Goal: Transaction & Acquisition: Purchase product/service

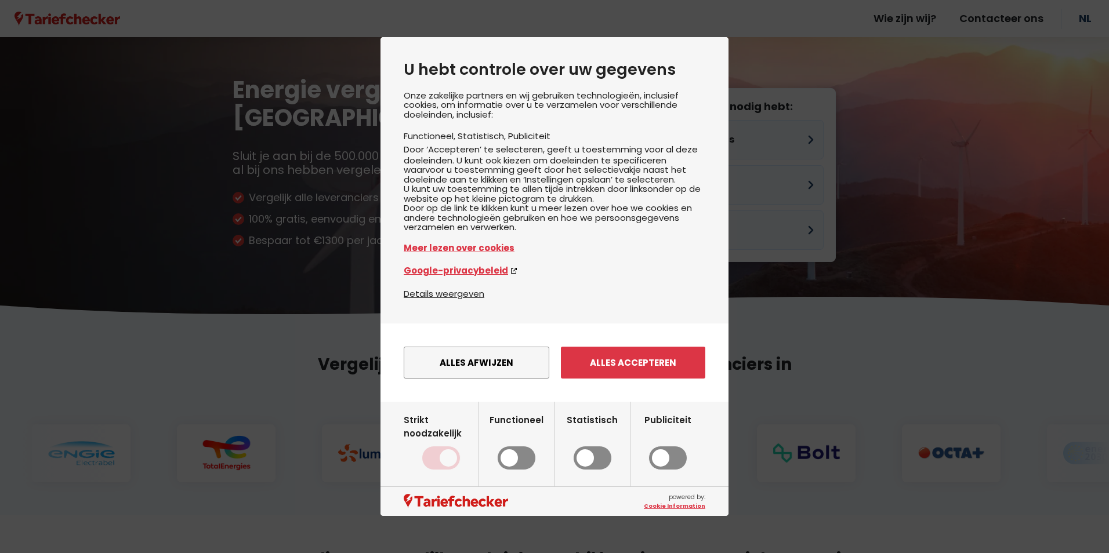
click at [528, 384] on div "Alles afwijzen Instellingen opslaan Alles accepteren" at bounding box center [555, 362] width 302 height 43
click at [493, 379] on button "Alles afwijzen" at bounding box center [477, 363] width 146 height 32
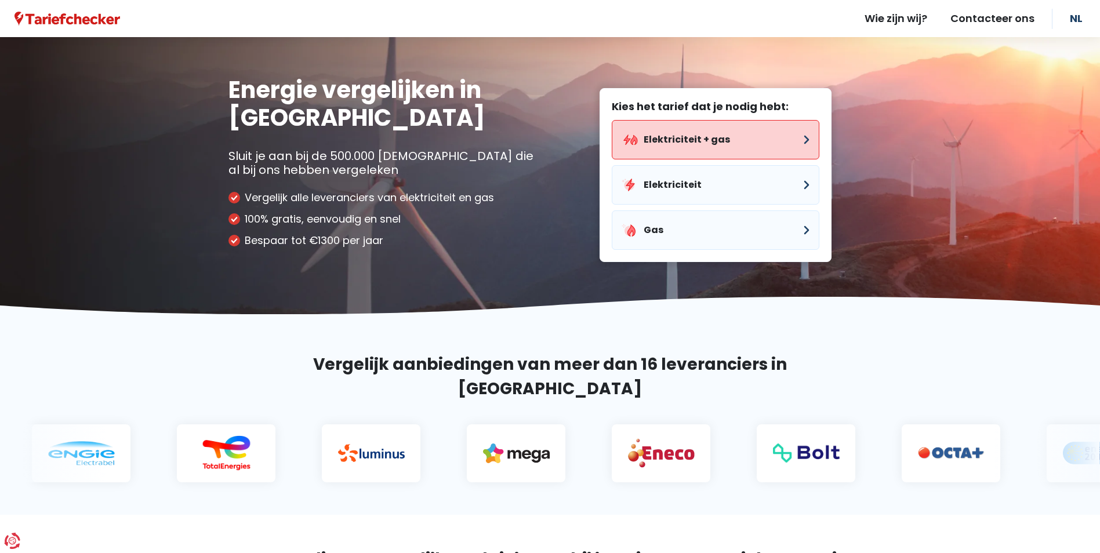
click at [701, 146] on button "Elektriciteit + gas" at bounding box center [716, 139] width 208 height 39
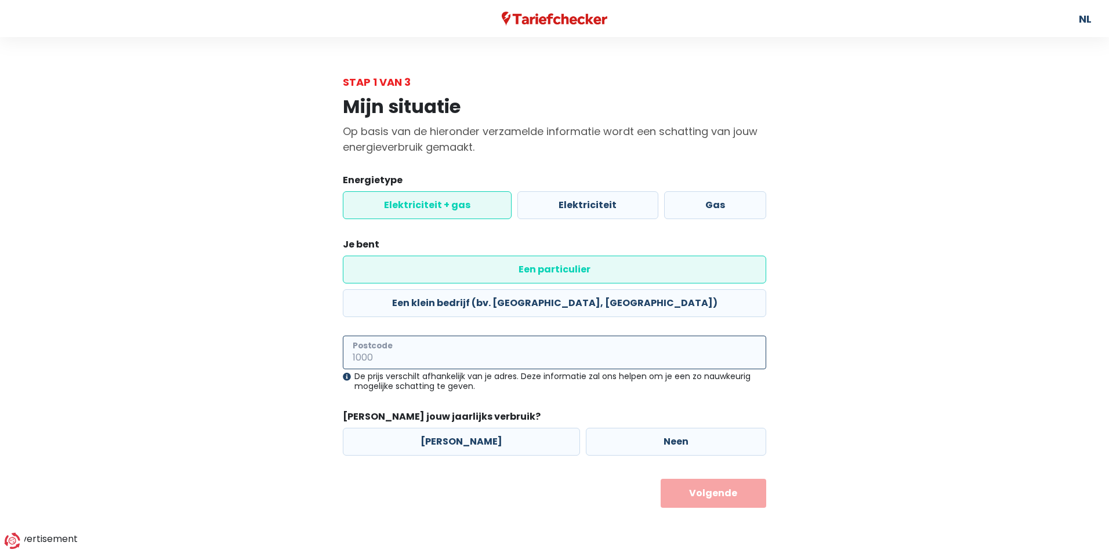
click at [473, 336] on input "Postcode" at bounding box center [554, 353] width 423 height 34
type input "9000"
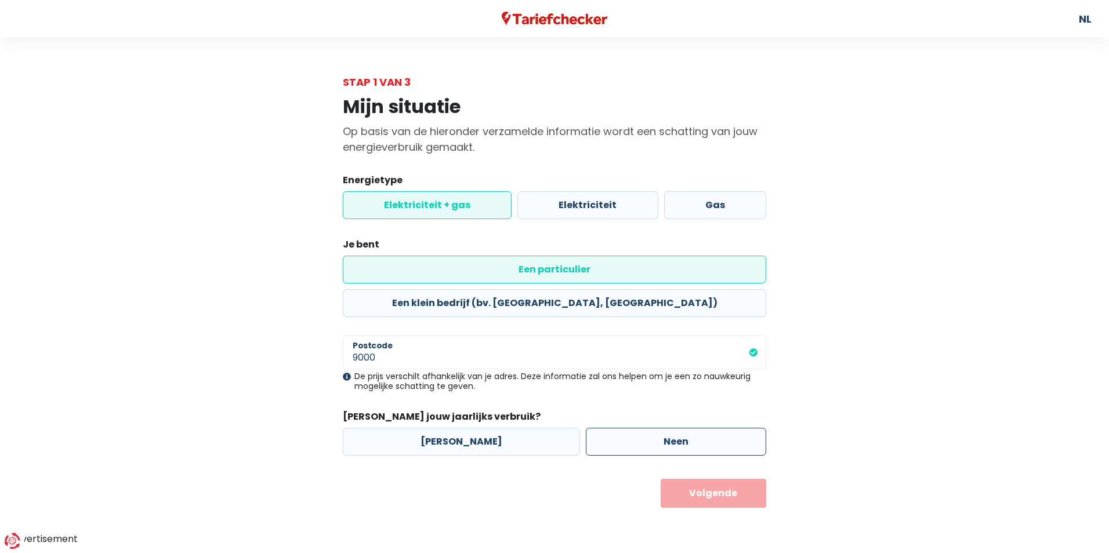
click at [616, 428] on label "Neen" at bounding box center [676, 442] width 180 height 28
click at [616, 428] on input "Neen" at bounding box center [676, 442] width 180 height 28
radio input "true"
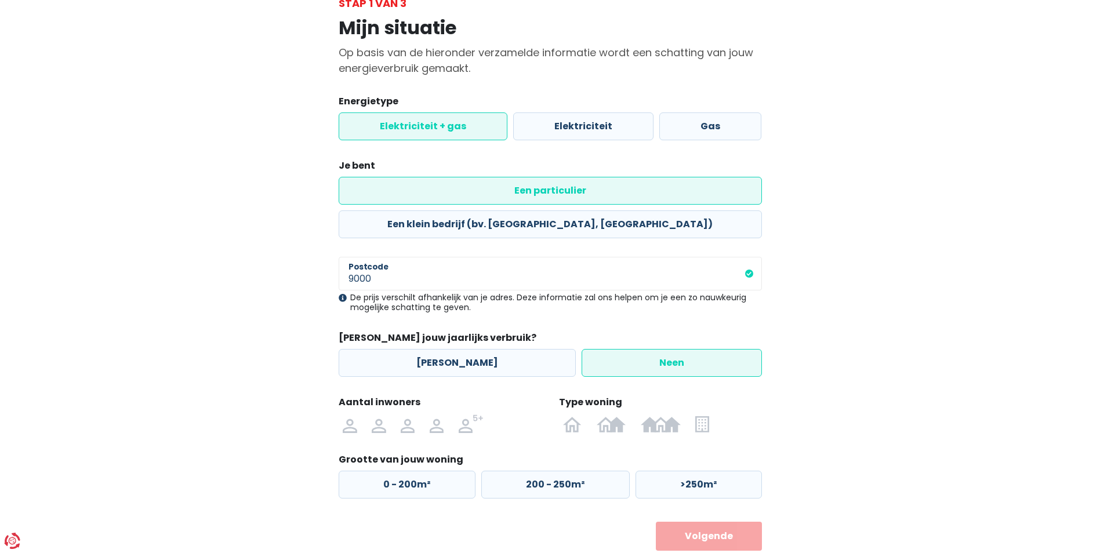
scroll to position [81, 0]
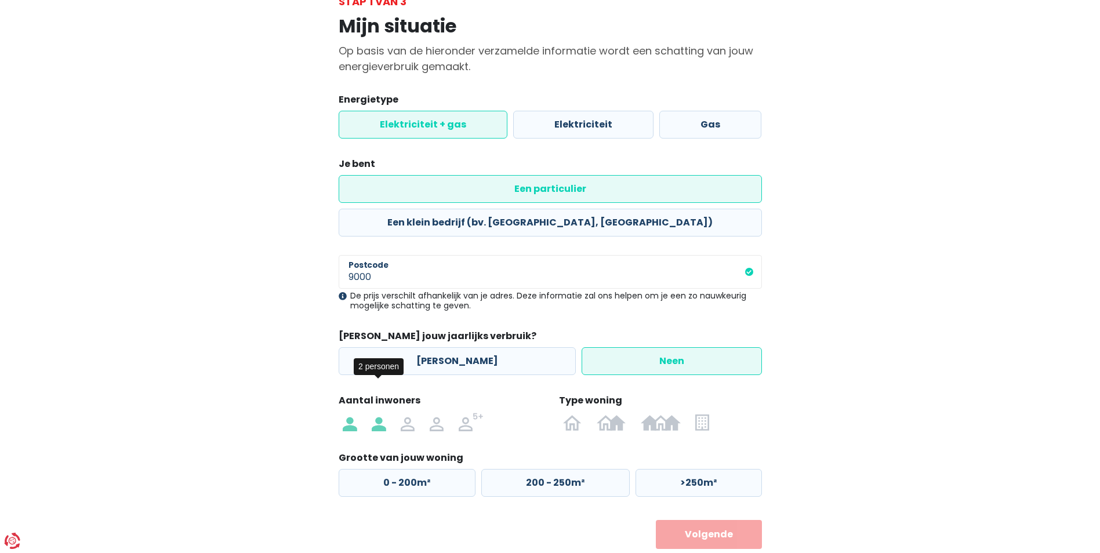
click at [377, 413] on img at bounding box center [379, 422] width 14 height 19
click at [377, 413] on input "radio" at bounding box center [378, 422] width 29 height 19
radio input "true"
click at [397, 469] on label "0 - 200m²" at bounding box center [407, 483] width 137 height 28
click at [397, 469] on input "0 - 200m²" at bounding box center [407, 483] width 137 height 28
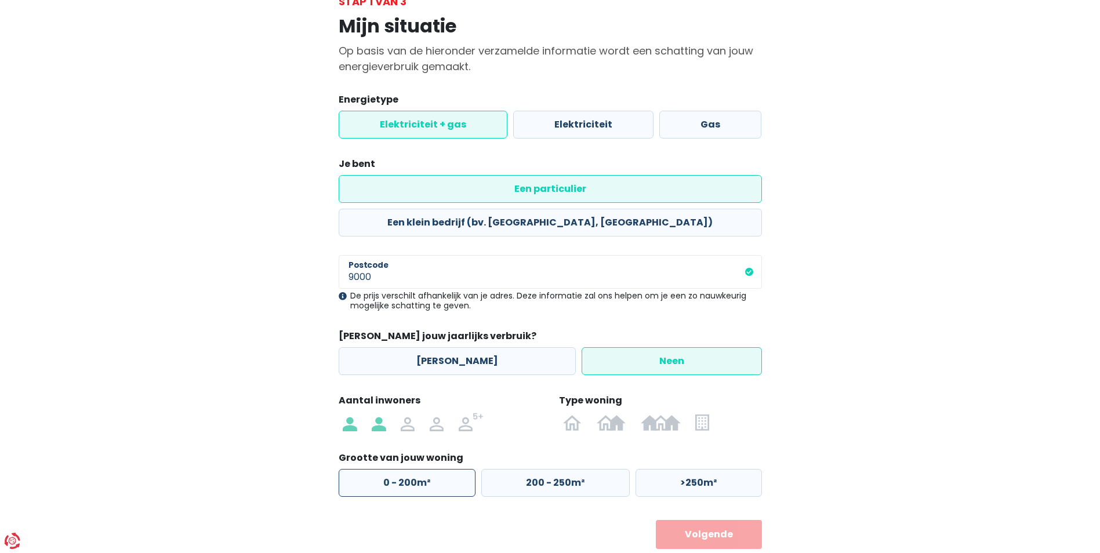
radio input "true"
click at [702, 413] on img at bounding box center [701, 422] width 13 height 19
click at [702, 413] on input "radio" at bounding box center [702, 422] width 28 height 19
radio input "true"
radio input "false"
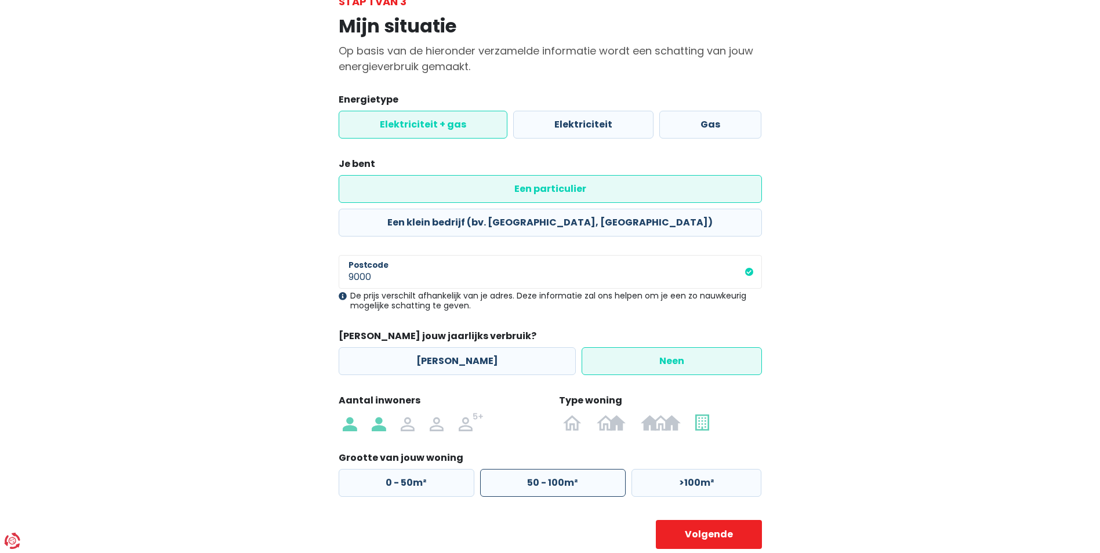
click at [526, 469] on label "50 - 100m²" at bounding box center [553, 483] width 146 height 28
click at [526, 469] on input "50 - 100m²" at bounding box center [553, 483] width 146 height 28
radio input "true"
click at [752, 520] on button "Volgende" at bounding box center [709, 534] width 106 height 29
select select
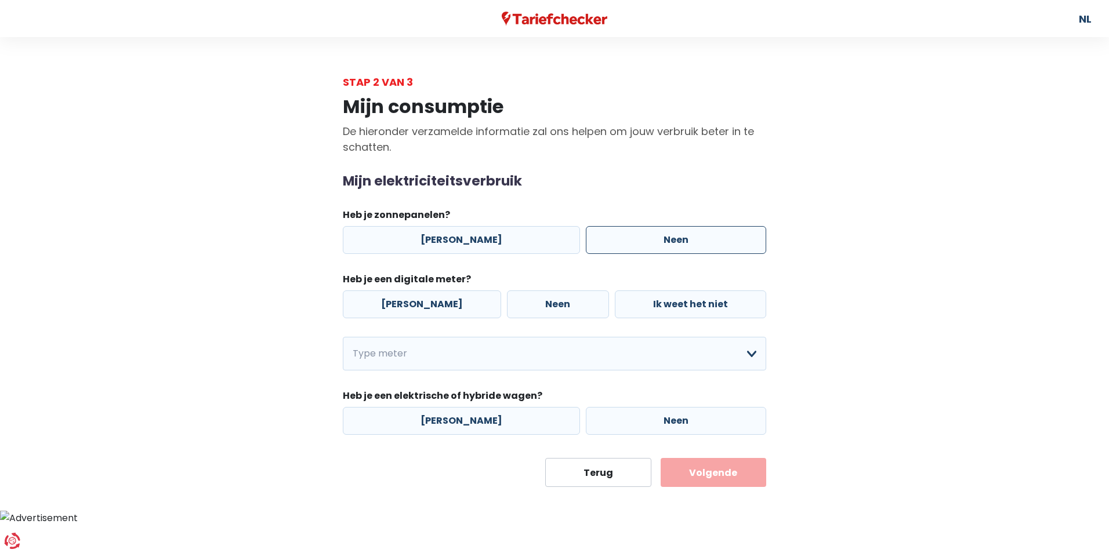
click at [605, 238] on label "Neen" at bounding box center [676, 240] width 180 height 28
click at [605, 238] on input "Neen" at bounding box center [676, 240] width 180 height 28
radio input "true"
click at [404, 310] on label "[PERSON_NAME]" at bounding box center [422, 304] width 158 height 28
click at [404, 310] on input "[PERSON_NAME]" at bounding box center [422, 304] width 158 height 28
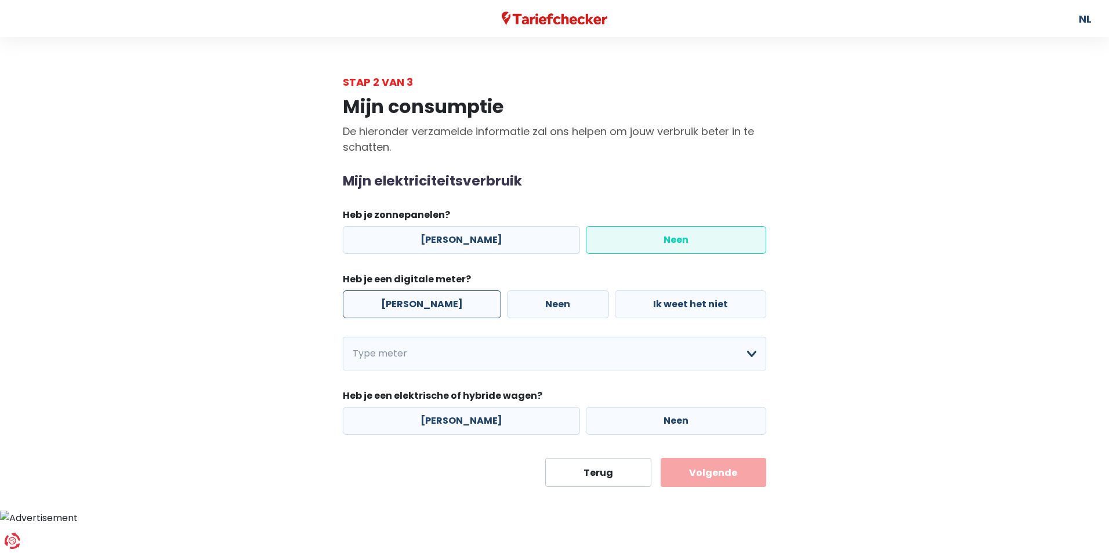
radio input "true"
click at [648, 296] on label "Ik weet het niet" at bounding box center [690, 304] width 151 height 28
click at [648, 296] on input "Ik weet het niet" at bounding box center [690, 304] width 151 height 28
radio input "true"
radio input "false"
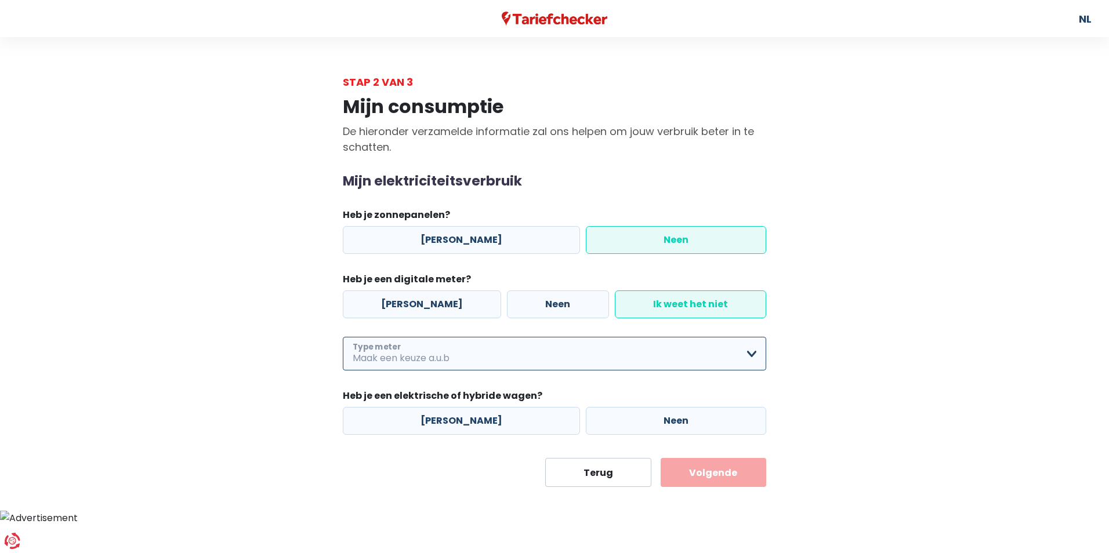
click at [611, 358] on select "Enkelvoudig Tweevoudig Enkelvoudig + uitsluitend nachttarief Tweevoudig + uitsl…" at bounding box center [554, 354] width 423 height 34
click at [493, 354] on select "Enkelvoudig Tweevoudig Enkelvoudig + uitsluitend nachttarief Tweevoudig + uitsl…" at bounding box center [554, 354] width 423 height 34
click at [343, 337] on select "Enkelvoudig Tweevoudig Enkelvoudig + uitsluitend nachttarief Tweevoudig + uitsl…" at bounding box center [554, 354] width 423 height 34
select select "day_single_rate"
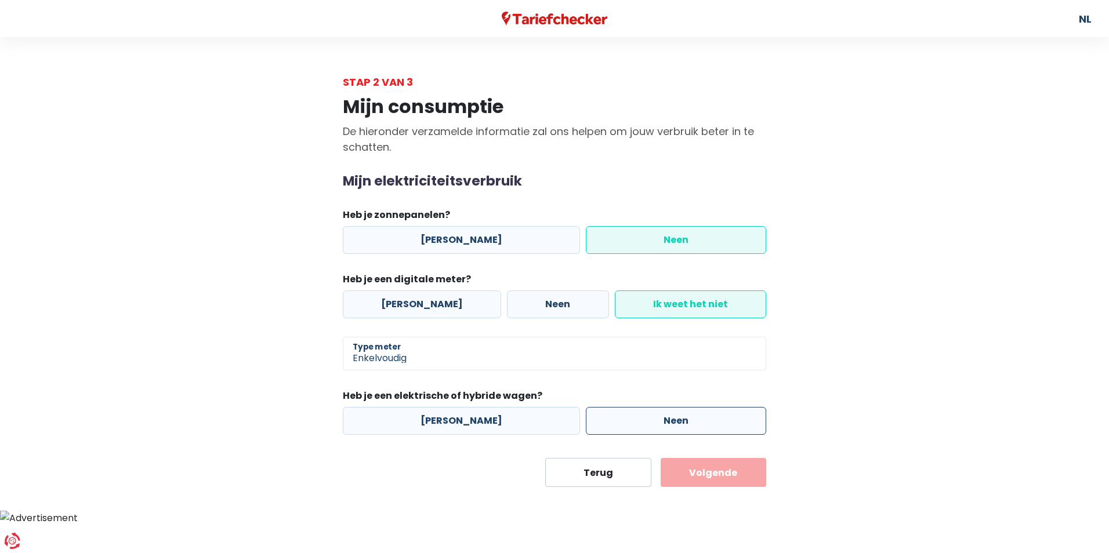
click at [634, 422] on label "Neen" at bounding box center [676, 421] width 180 height 28
click at [634, 422] on input "Neen" at bounding box center [676, 421] width 180 height 28
radio input "true"
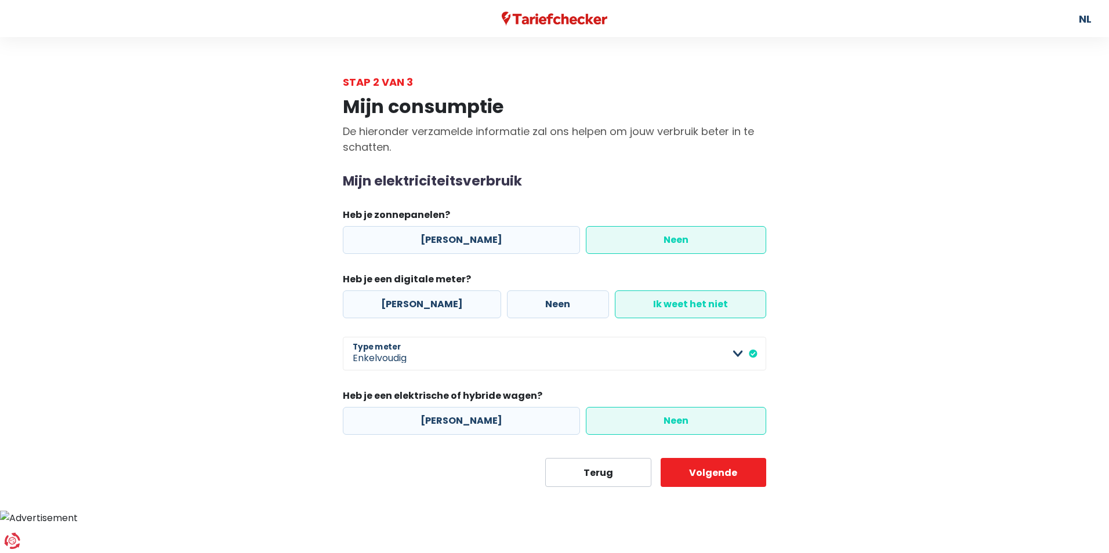
click at [692, 490] on body "U hebt controle over uw gegevens Onze zakelijke partners en wij gebruiken techn…" at bounding box center [554, 262] width 1109 height 525
click at [698, 476] on button "Volgende" at bounding box center [713, 472] width 106 height 29
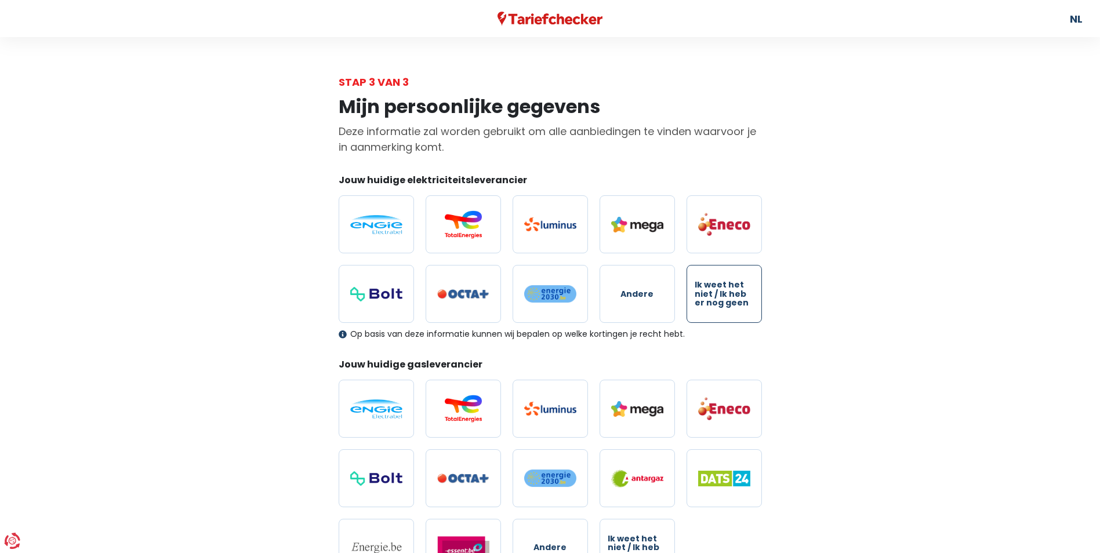
click at [739, 296] on span "Ik weet het niet / Ik heb er nog geen" at bounding box center [724, 294] width 59 height 27
click at [739, 296] on input "Ik weet het niet / Ik heb er nog geen" at bounding box center [723, 294] width 75 height 58
radio input "true"
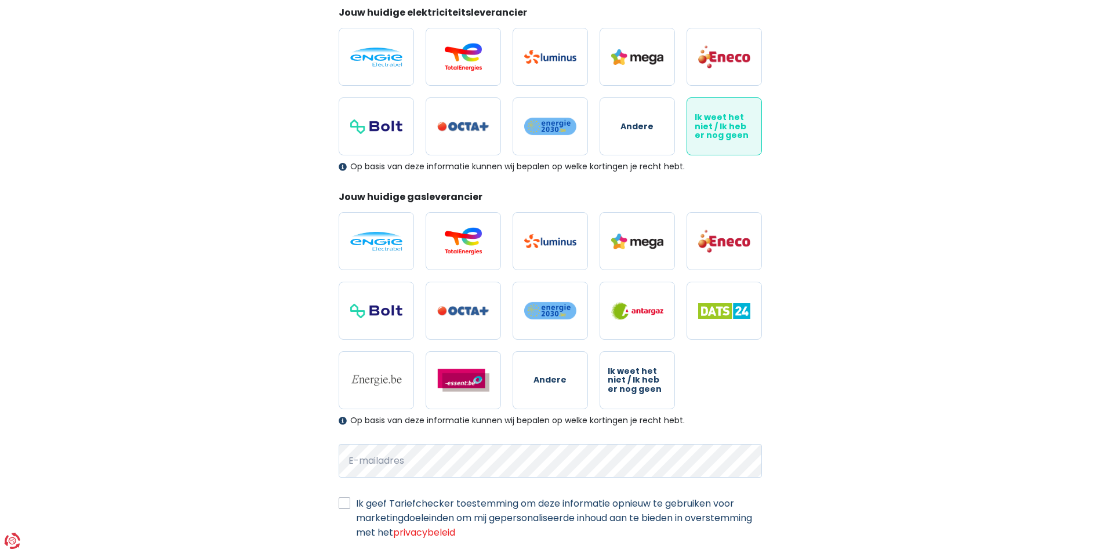
scroll to position [174, 0]
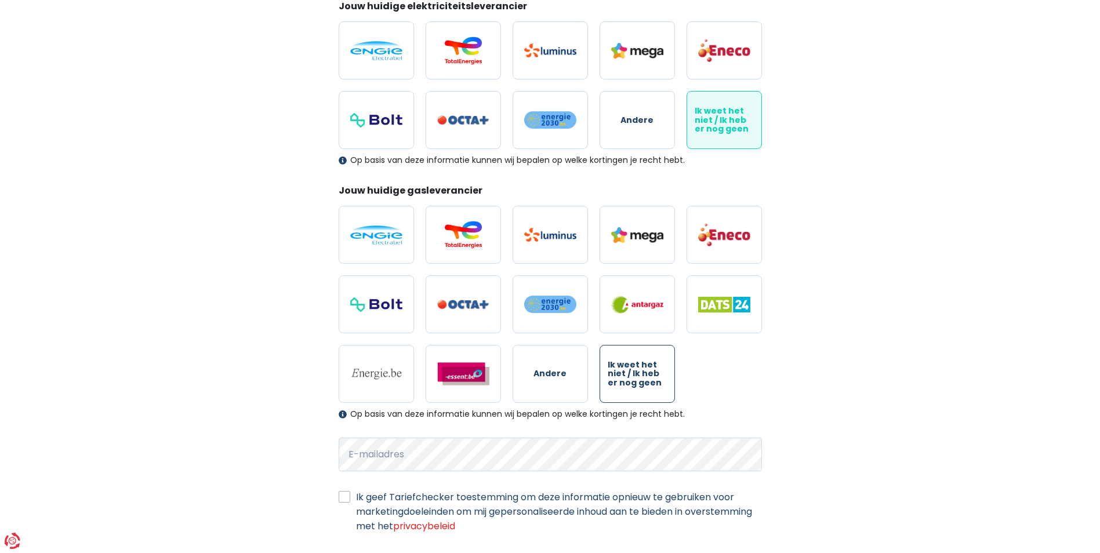
click at [639, 369] on span "Ik weet het niet / Ik heb er nog geen" at bounding box center [637, 374] width 59 height 27
click at [639, 369] on input "Ik weet het niet / Ik heb er nog geen" at bounding box center [637, 374] width 75 height 58
radio input "true"
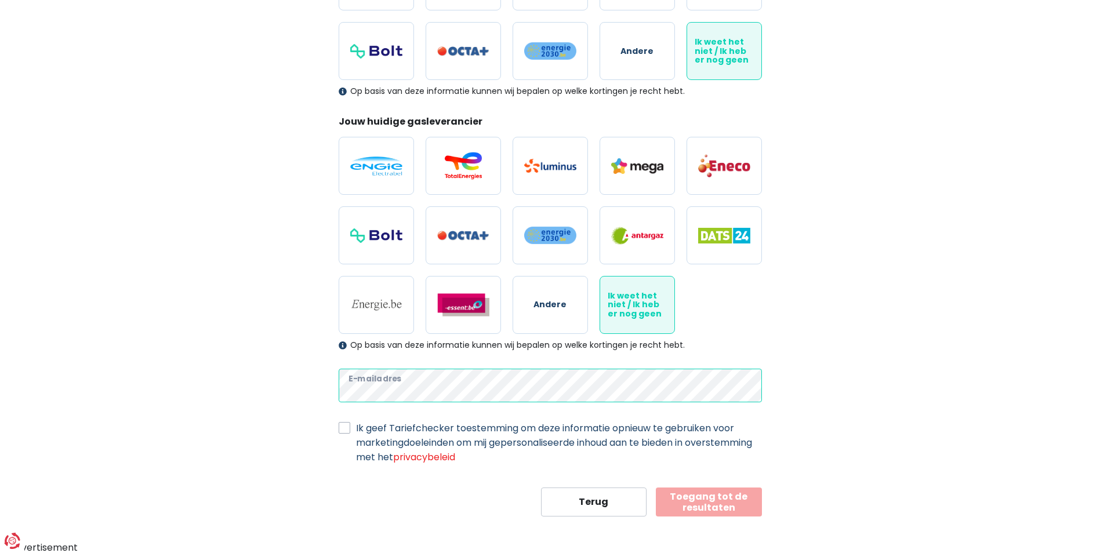
scroll to position [244, 0]
click at [351, 429] on div "Ik geef Tariefchecker toestemming om deze informatie opnieuw te gebruiken voor …" at bounding box center [550, 441] width 423 height 43
click at [344, 433] on div "Ik geef Tariefchecker toestemming om deze informatie opnieuw te gebruiken voor …" at bounding box center [550, 441] width 423 height 43
click at [304, 380] on div "Mijn persoonlijke gegevens Deze informatie zal worden gebruikt om alle aanbiedi…" at bounding box center [550, 181] width 661 height 670
click at [356, 428] on label "Ik geef Tariefchecker toestemming om deze informatie opnieuw te gebruiken voor …" at bounding box center [559, 441] width 406 height 43
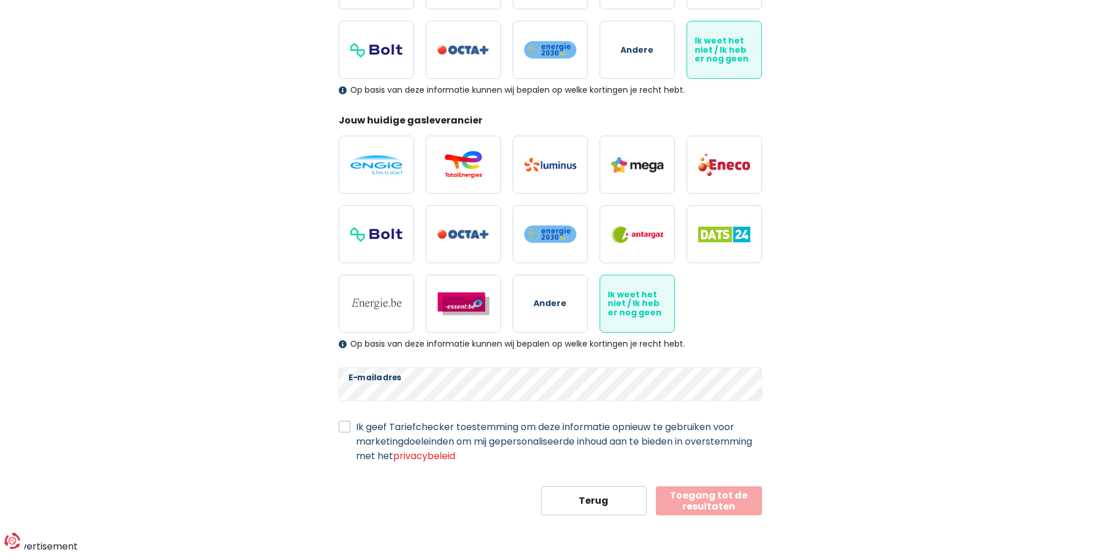
click at [343, 428] on input "Ik geef Tariefchecker toestemming om deze informatie opnieuw te gebruiken voor …" at bounding box center [345, 426] width 12 height 12
click at [336, 433] on div "Mijn persoonlijke gegevens Deze informatie zal worden gebruikt om alle aanbiedi…" at bounding box center [550, 181] width 441 height 670
click at [356, 430] on label "Ik geef Tariefchecker toestemming om deze informatie opnieuw te gebruiken voor …" at bounding box center [559, 441] width 406 height 43
click at [348, 430] on input "Ik geef Tariefchecker toestemming om deze informatie opnieuw te gebruiken voor …" at bounding box center [345, 426] width 12 height 12
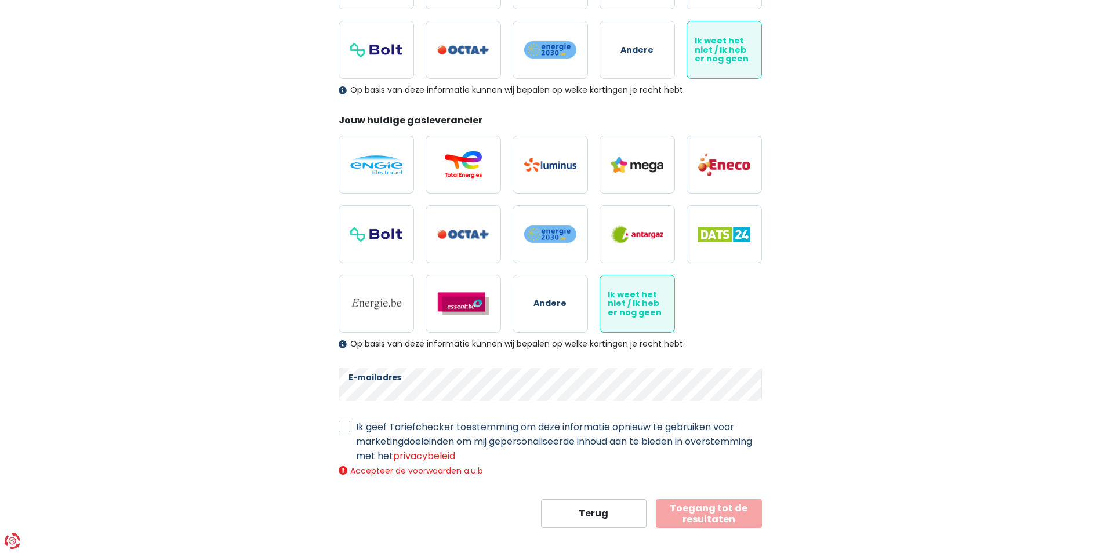
click at [733, 518] on button "Toegang tot de resultaten" at bounding box center [709, 513] width 106 height 29
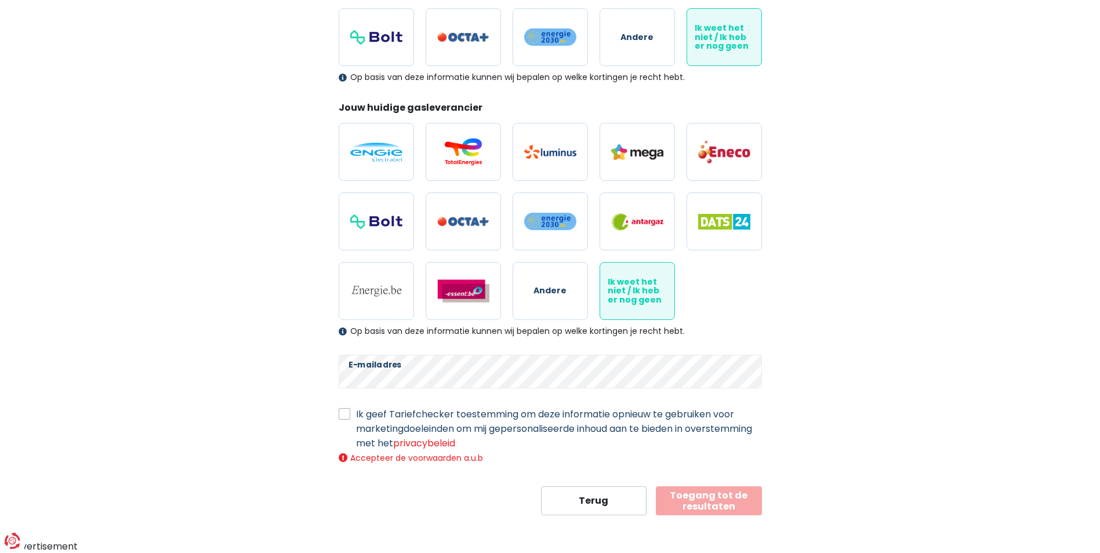
click at [356, 416] on label "Ik geef Tariefchecker toestemming om deze informatie opnieuw te gebruiken voor …" at bounding box center [559, 428] width 406 height 43
click at [348, 416] on input "Ik geef Tariefchecker toestemming om deze informatie opnieuw te gebruiken voor …" at bounding box center [345, 413] width 12 height 12
checkbox input "true"
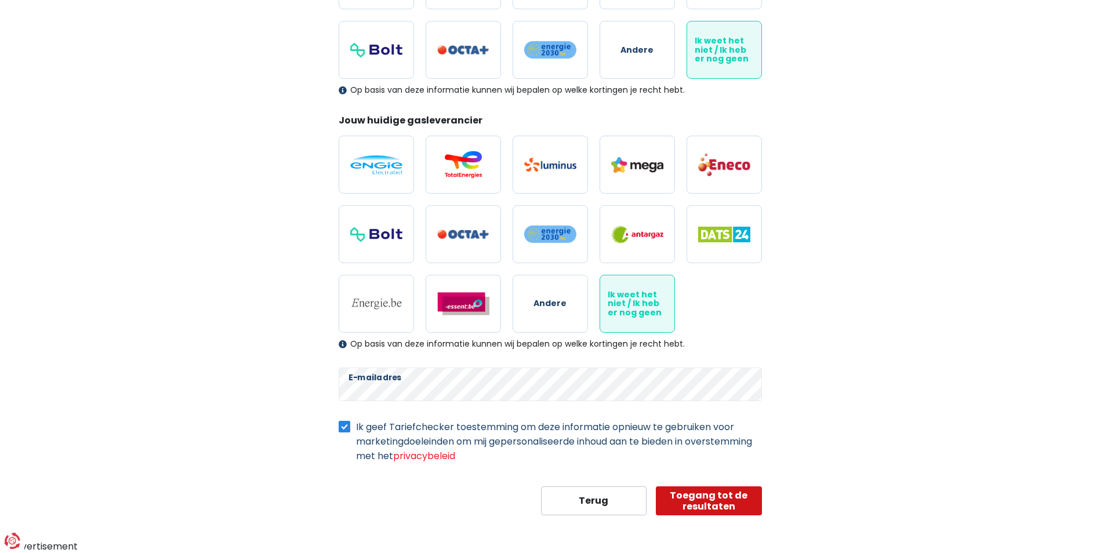
click at [723, 508] on button "Toegang tot de resultaten" at bounding box center [709, 500] width 106 height 29
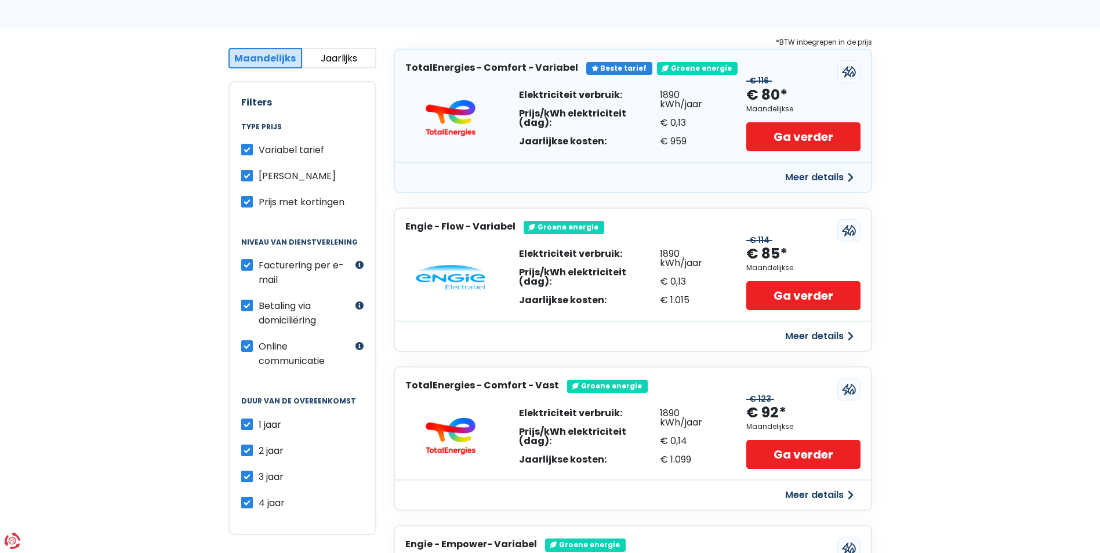
scroll to position [174, 0]
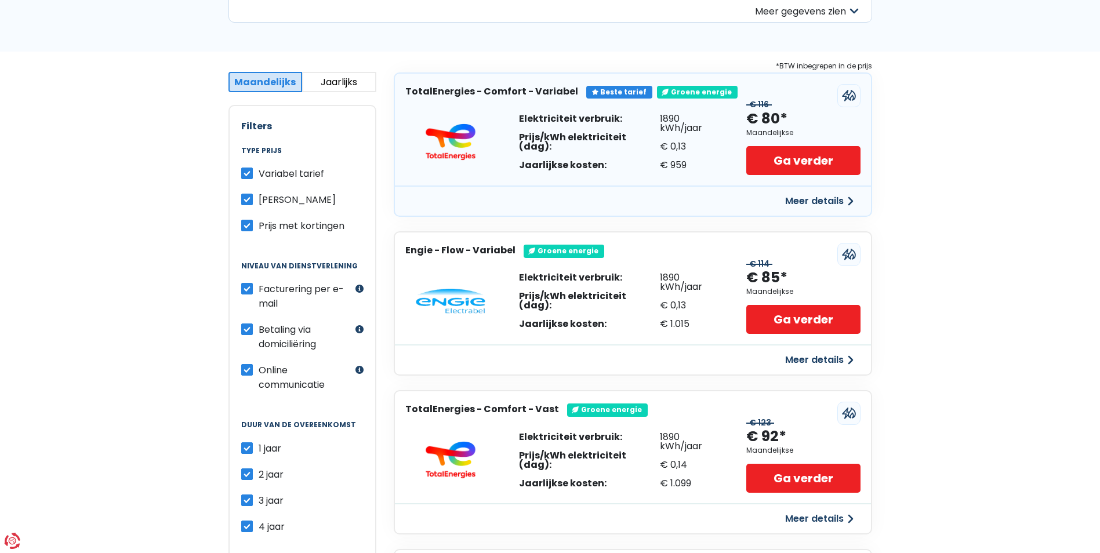
click at [248, 480] on div "2 jaar" at bounding box center [302, 474] width 122 height 14
drag, startPoint x: 248, startPoint y: 480, endPoint x: 244, endPoint y: 500, distance: 21.3
click at [259, 500] on label "3 jaar" at bounding box center [271, 500] width 25 height 14
click at [244, 500] on input "3 jaar" at bounding box center [247, 499] width 12 height 12
checkbox input "false"
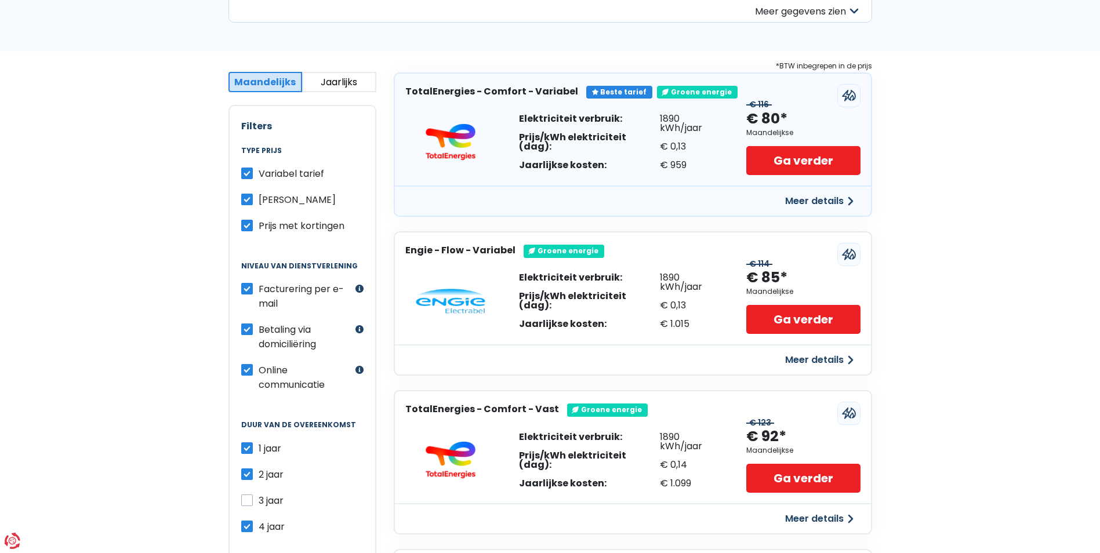
click at [259, 479] on label "2 jaar" at bounding box center [271, 474] width 25 height 14
click at [247, 479] on input "2 jaar" at bounding box center [247, 473] width 12 height 12
checkbox input "false"
click at [259, 525] on label "4 jaar" at bounding box center [272, 527] width 26 height 14
click at [249, 525] on input "4 jaar" at bounding box center [247, 526] width 12 height 12
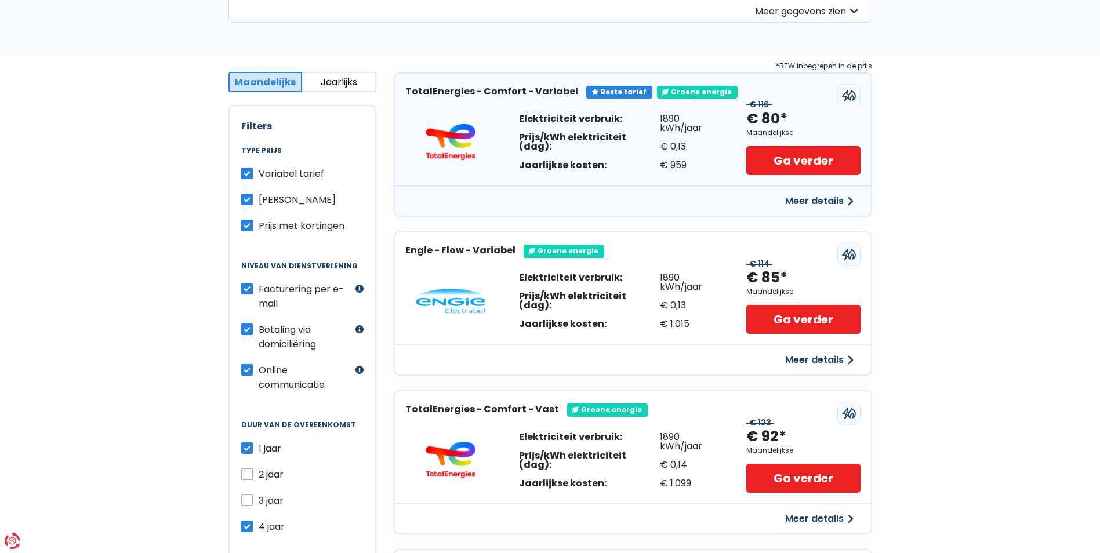
checkbox input "false"
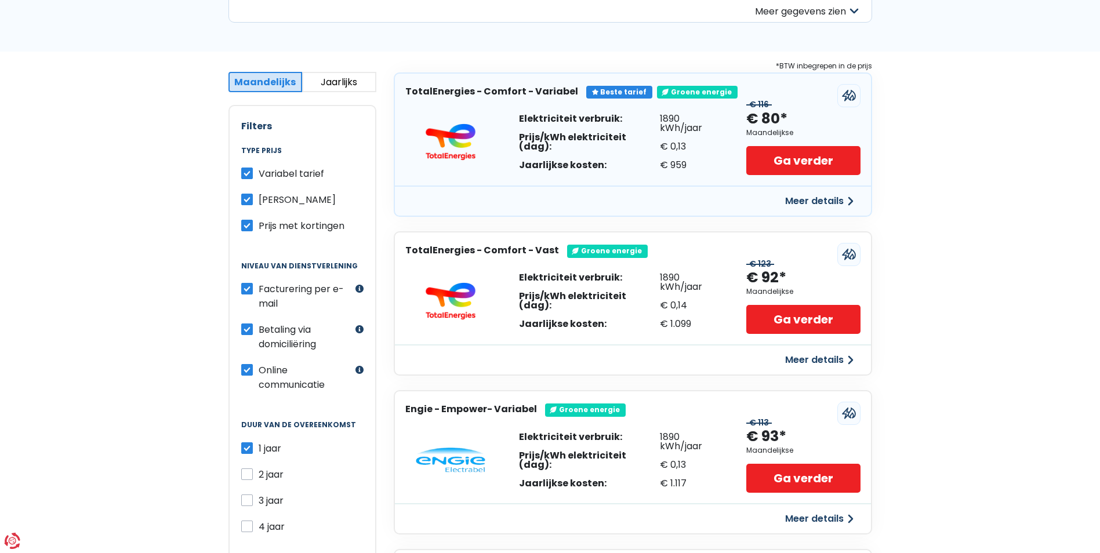
click at [259, 289] on label "Facturering per e-mail" at bounding box center [306, 296] width 94 height 29
click at [249, 289] on input "Facturering per e-mail" at bounding box center [247, 288] width 12 height 12
checkbox input "false"
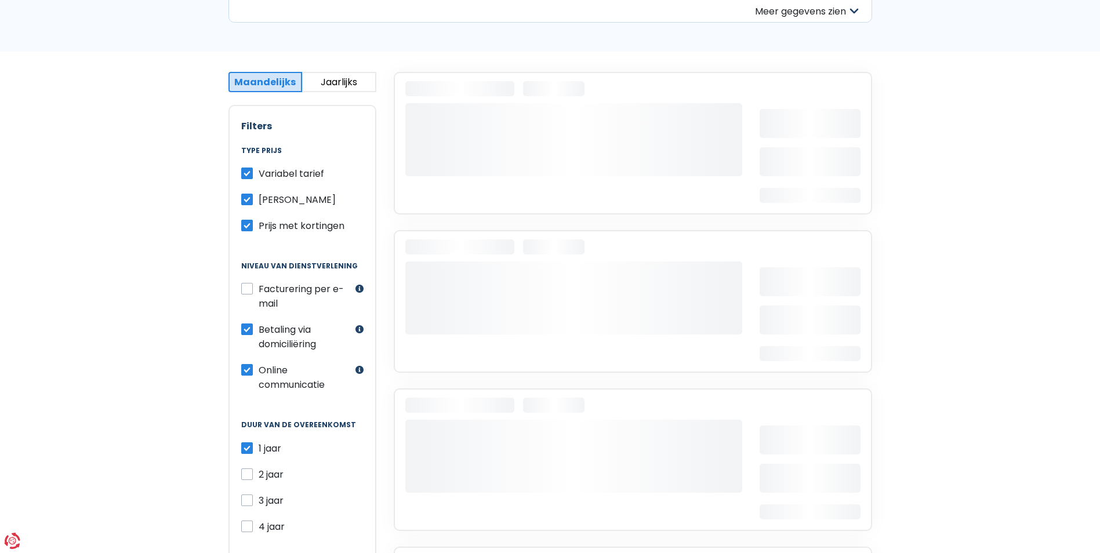
click at [247, 362] on div "Facturering per e-mail Met inbegrip van aanbiedingen waarbij de facturering uit…" at bounding box center [302, 337] width 122 height 110
click at [259, 368] on label "Online communicatie" at bounding box center [306, 377] width 94 height 29
click at [248, 368] on input "Online communicatie" at bounding box center [247, 369] width 12 height 12
checkbox input "false"
click at [259, 172] on label "Variabel tarief" at bounding box center [292, 173] width 66 height 14
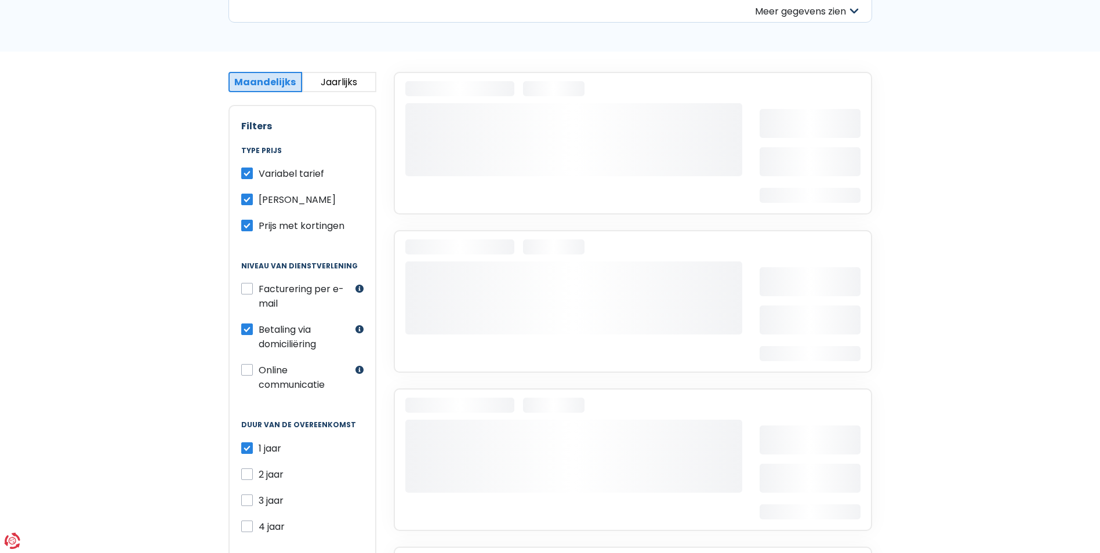
click at [250, 172] on input "Variabel tarief" at bounding box center [247, 172] width 12 height 12
checkbox input "false"
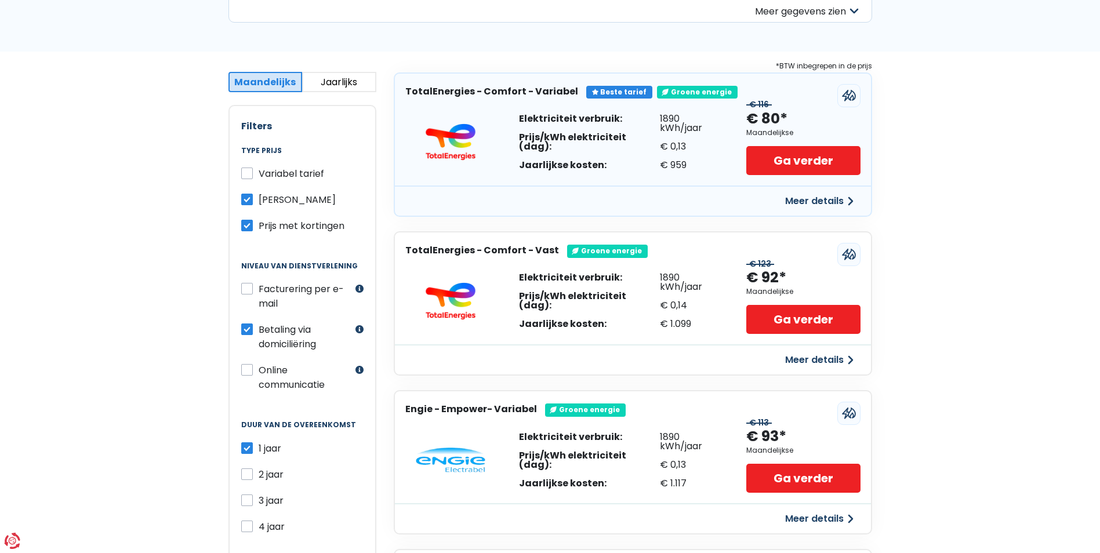
click at [259, 195] on label "[PERSON_NAME]" at bounding box center [297, 199] width 77 height 14
click at [245, 195] on input "[PERSON_NAME]" at bounding box center [247, 198] width 12 height 12
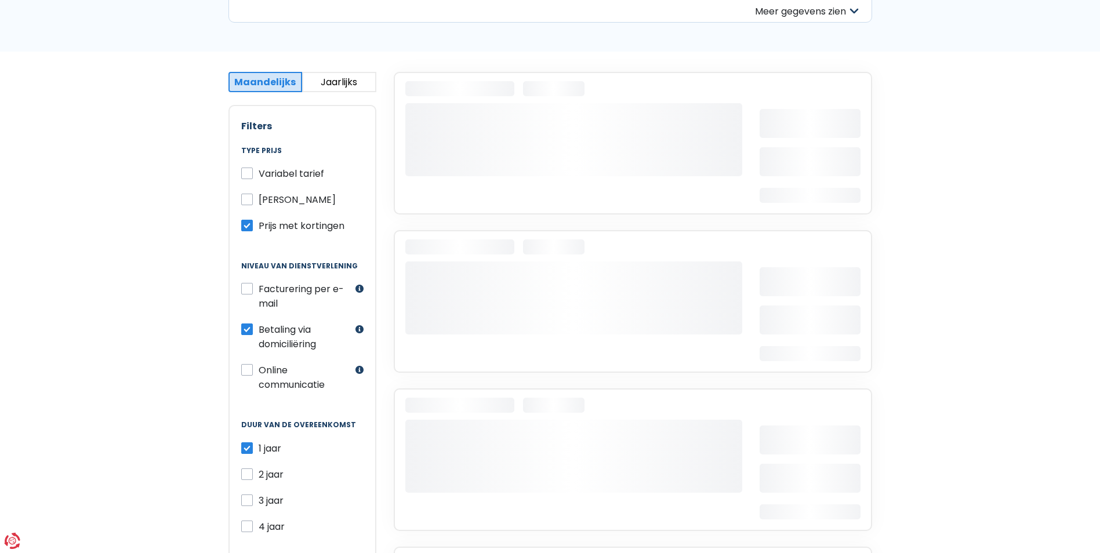
click at [259, 196] on label "[PERSON_NAME]" at bounding box center [297, 199] width 77 height 14
click at [244, 196] on input "[PERSON_NAME]" at bounding box center [247, 198] width 12 height 12
checkbox input "true"
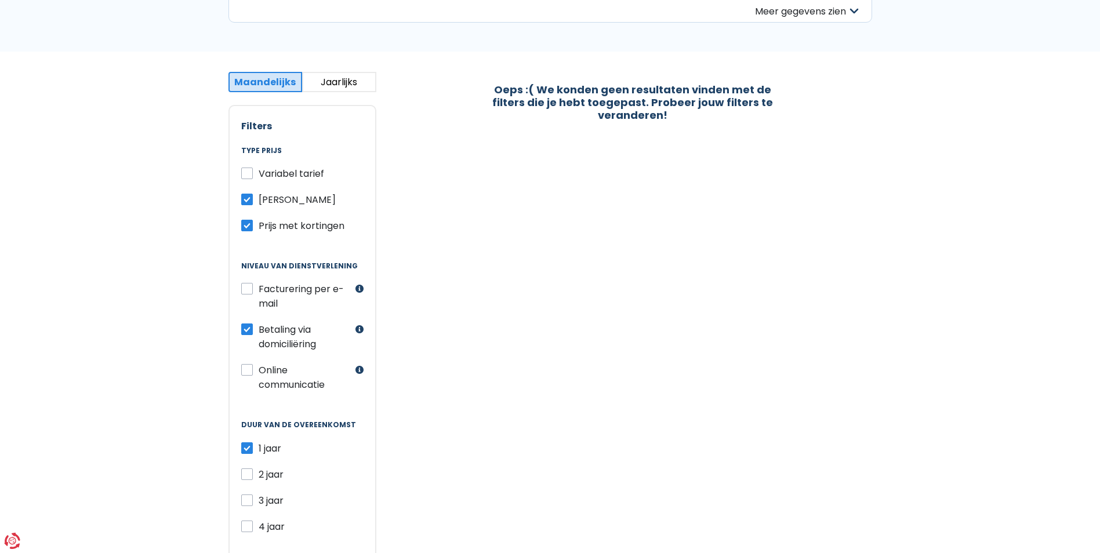
click at [259, 168] on label "Variabel tarief" at bounding box center [292, 173] width 66 height 14
click at [248, 168] on input "Variabel tarief" at bounding box center [247, 172] width 12 height 12
checkbox input "true"
click at [244, 232] on div "Prijs met kortingen" at bounding box center [302, 226] width 122 height 14
click at [259, 221] on label "Prijs met kortingen" at bounding box center [302, 226] width 86 height 14
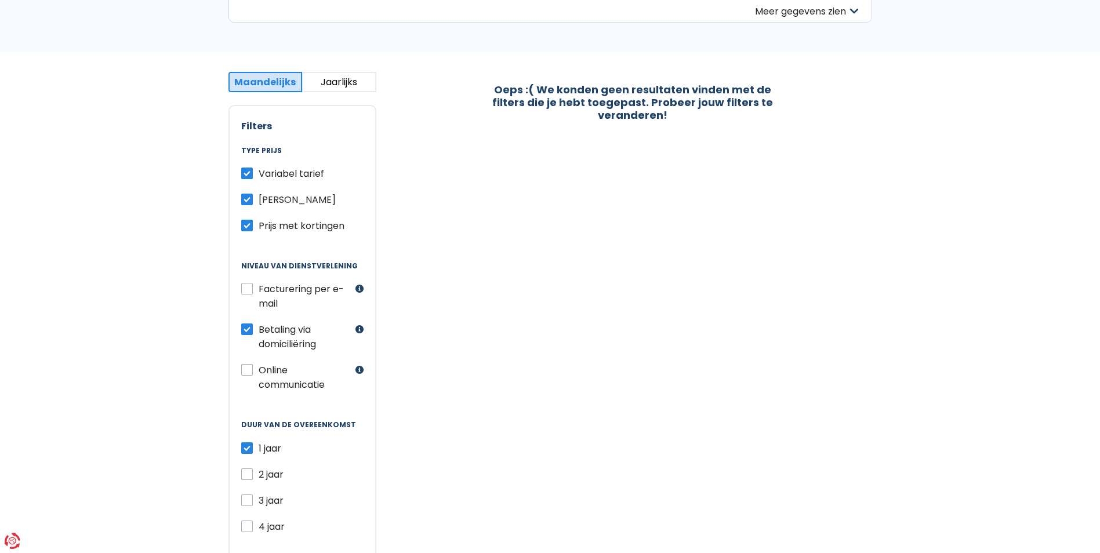
click at [252, 221] on input "Prijs met kortingen" at bounding box center [247, 225] width 12 height 12
checkbox input "false"
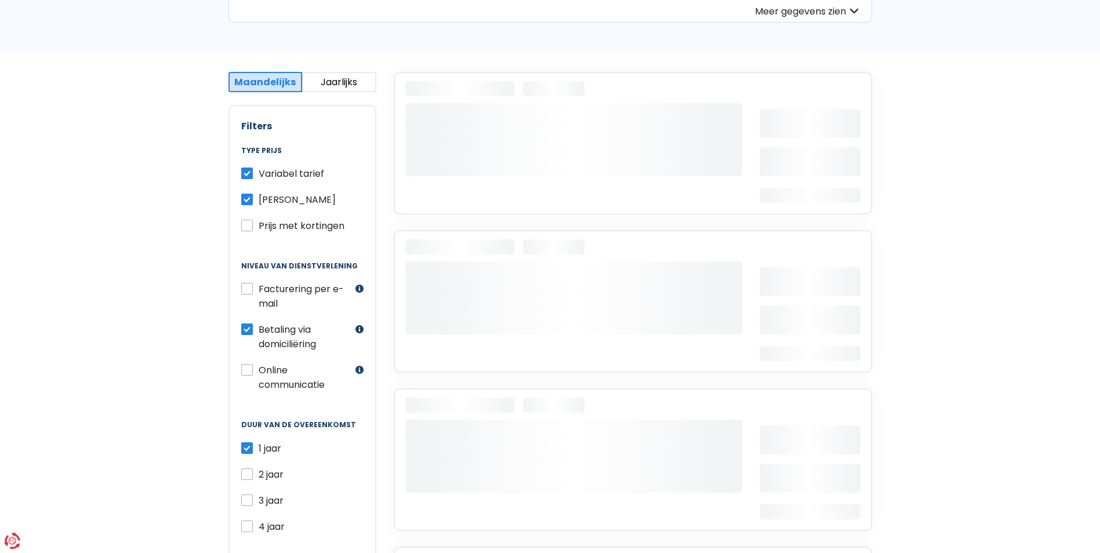
click at [259, 169] on label "Variabel tarief" at bounding box center [292, 173] width 66 height 14
click at [250, 169] on input "Variabel tarief" at bounding box center [247, 172] width 12 height 12
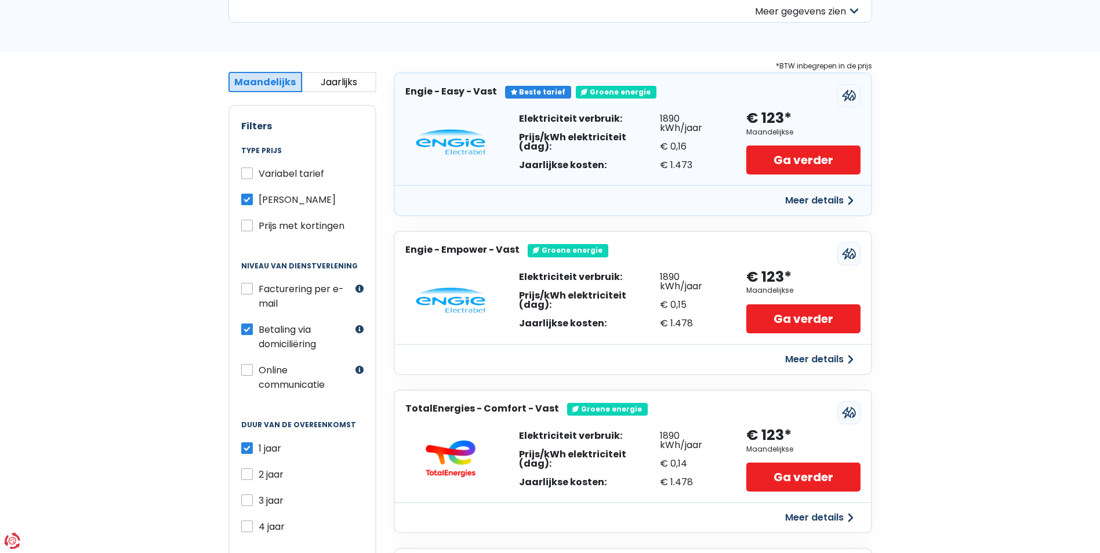
click at [342, 80] on button "Jaarlijks" at bounding box center [339, 82] width 74 height 20
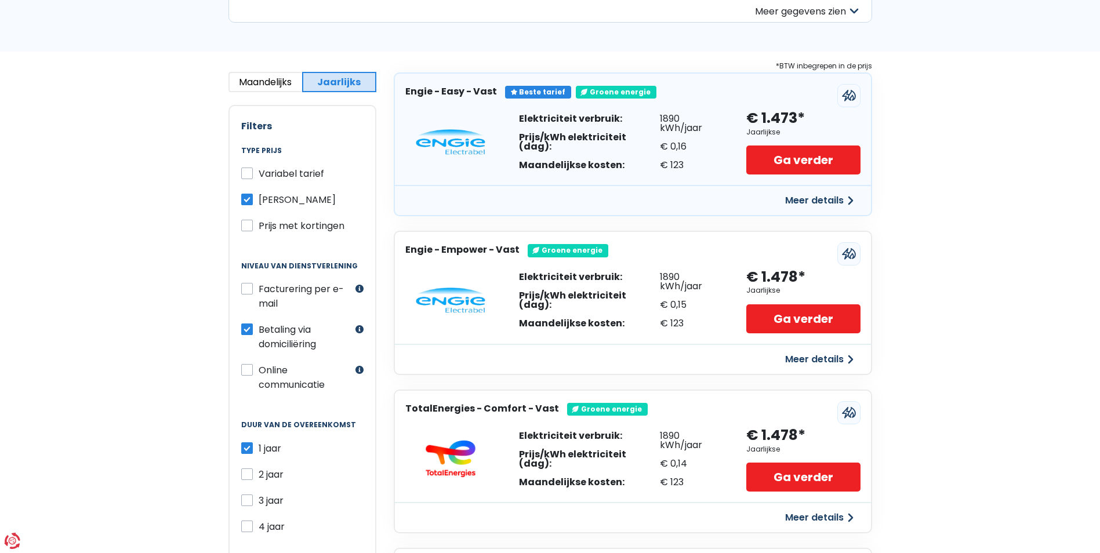
click at [259, 175] on label "Variabel tarief" at bounding box center [292, 173] width 66 height 14
click at [250, 175] on input "Variabel tarief" at bounding box center [247, 172] width 12 height 12
checkbox input "true"
click at [259, 224] on label "Prijs met kortingen" at bounding box center [302, 226] width 86 height 14
click at [246, 224] on input "Prijs met kortingen" at bounding box center [247, 225] width 12 height 12
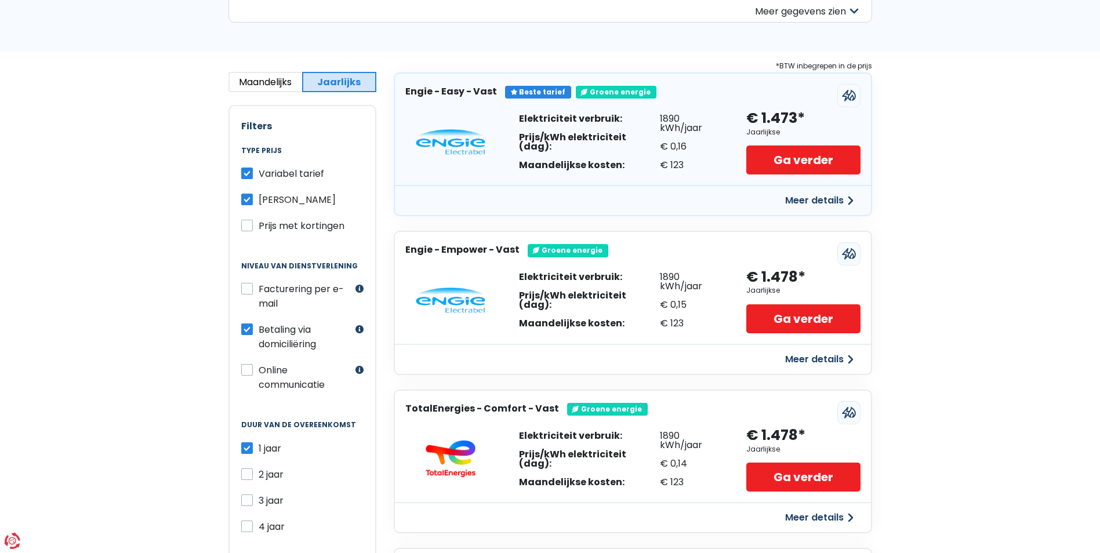
checkbox input "true"
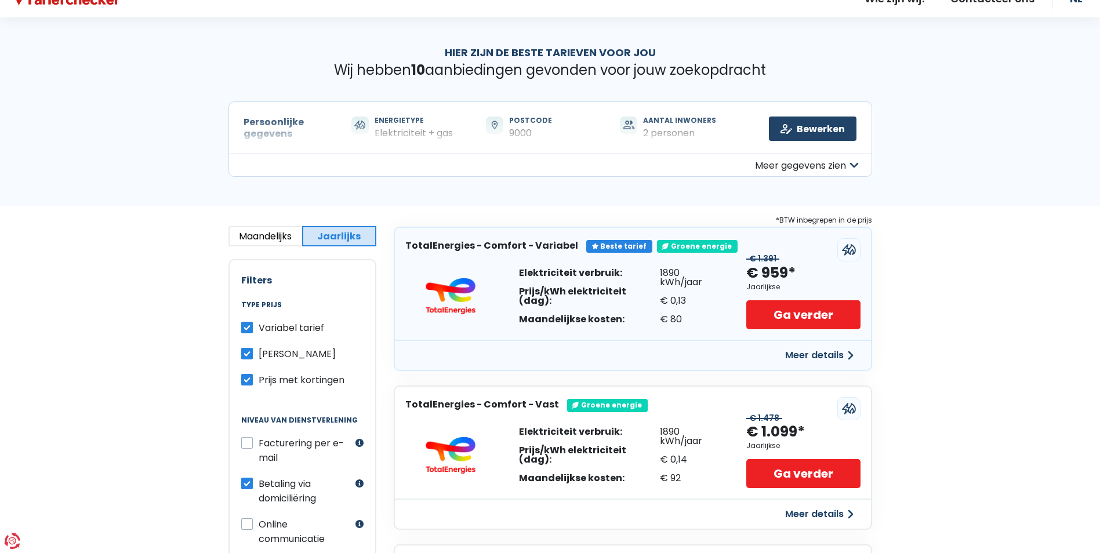
scroll to position [0, 0]
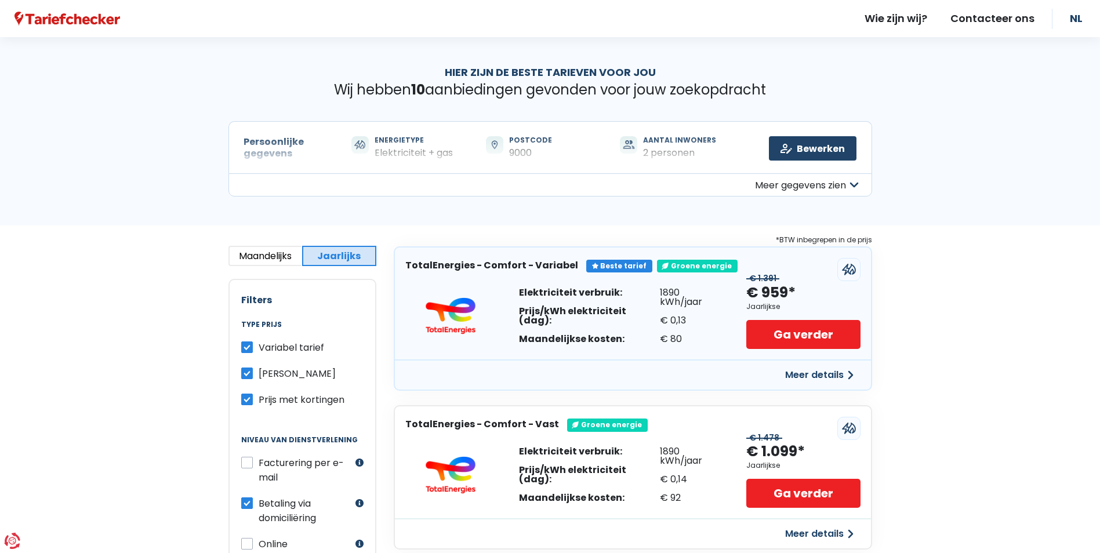
click at [601, 186] on button "Meer gegevens zien" at bounding box center [550, 184] width 644 height 23
